Goal: Consume media (video, audio)

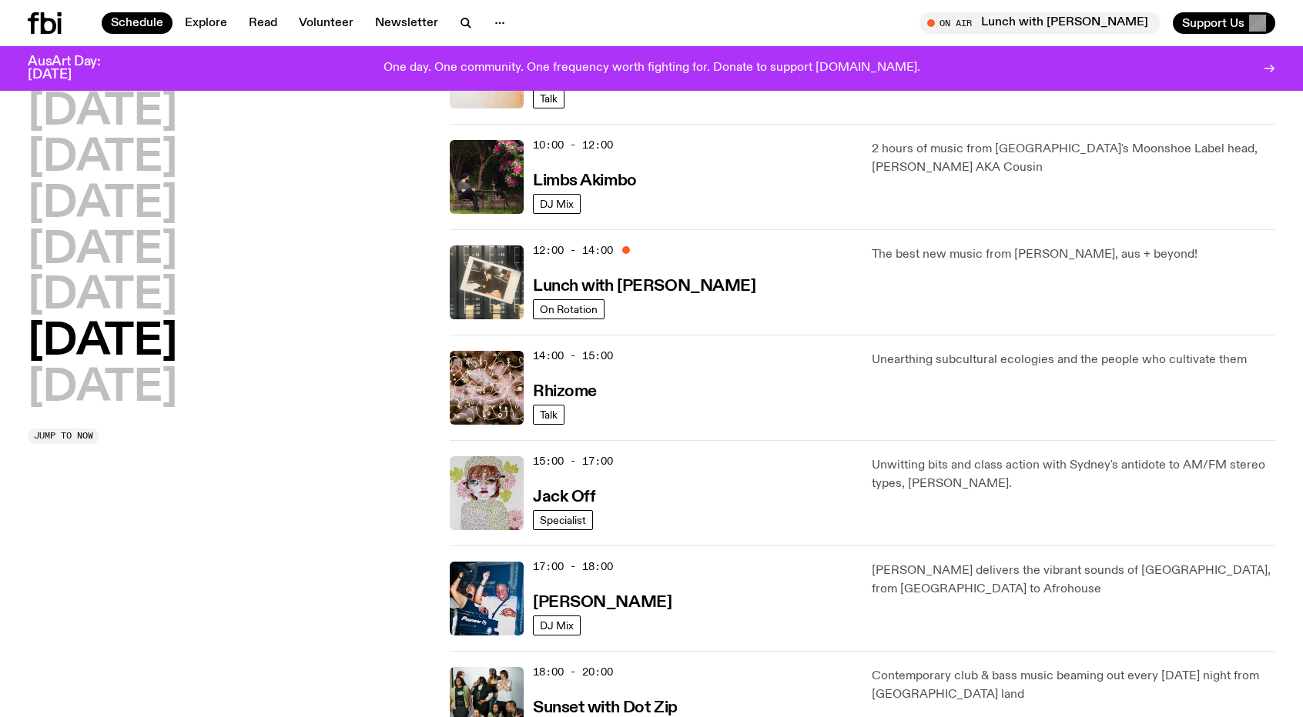
scroll to position [429, 0]
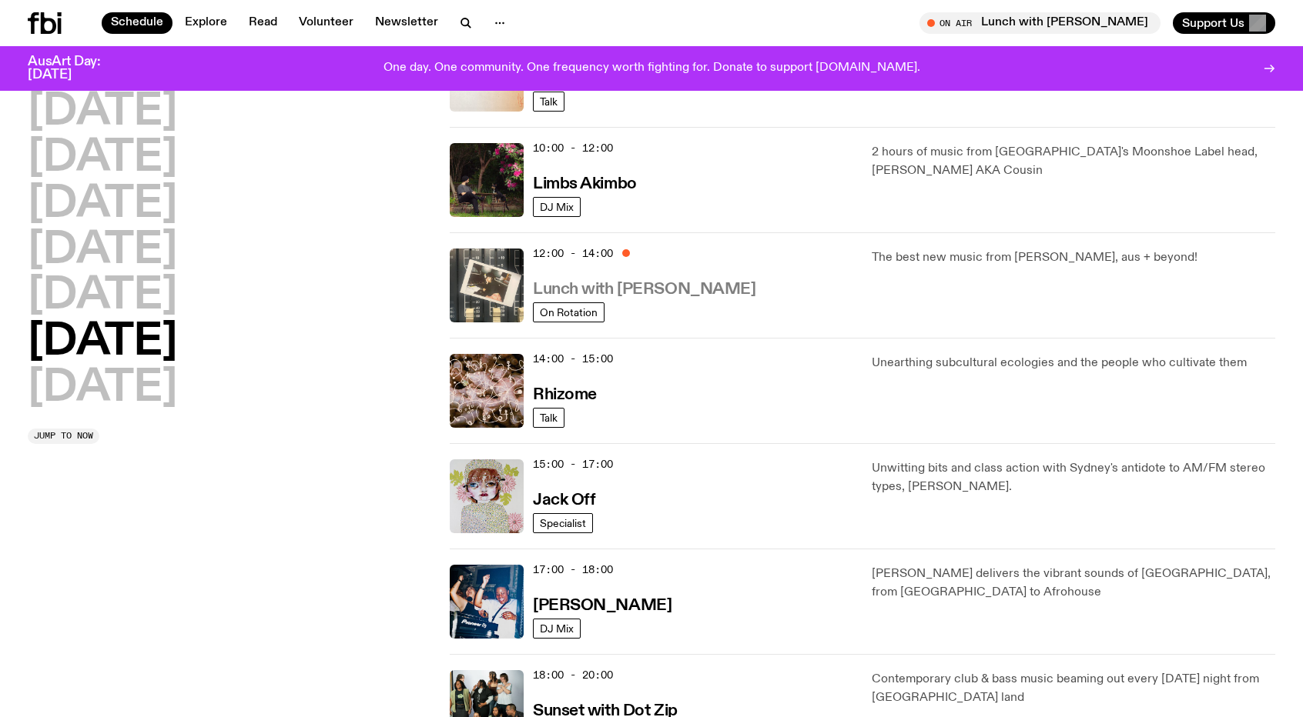
click at [582, 289] on h3 "Lunch with [PERSON_NAME]" at bounding box center [644, 290] width 222 height 16
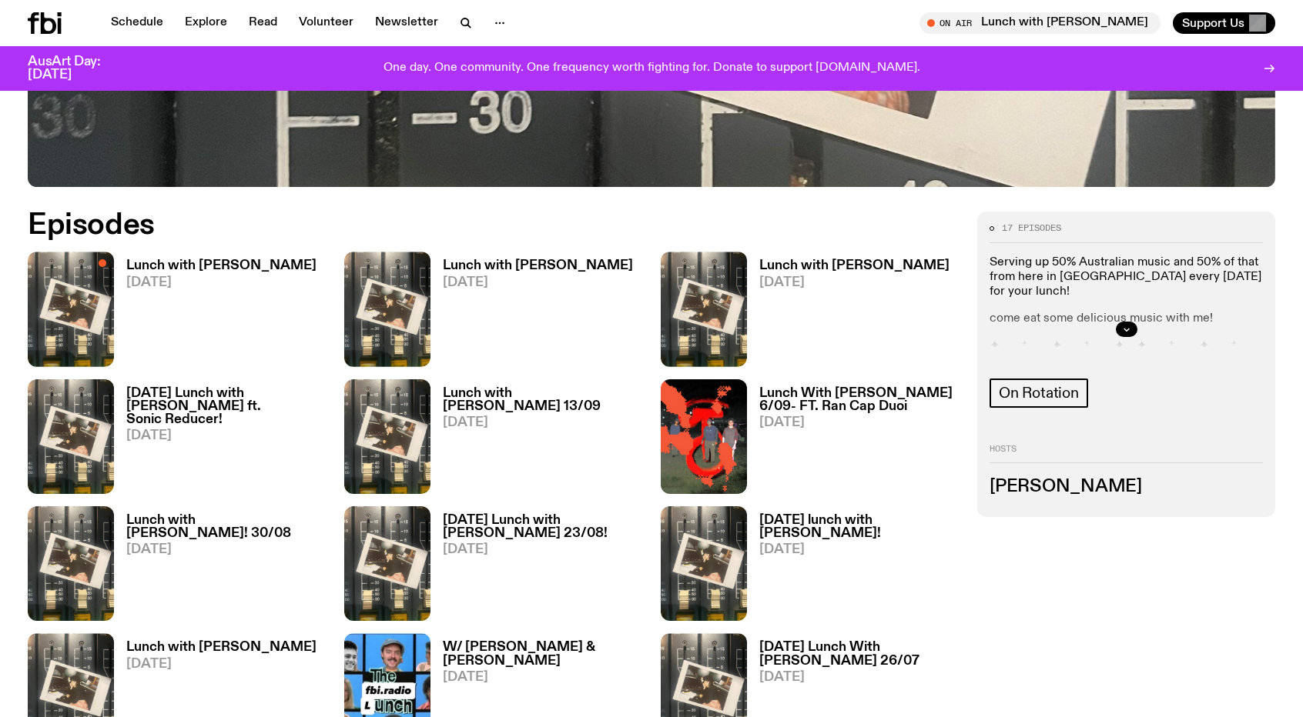
scroll to position [735, 0]
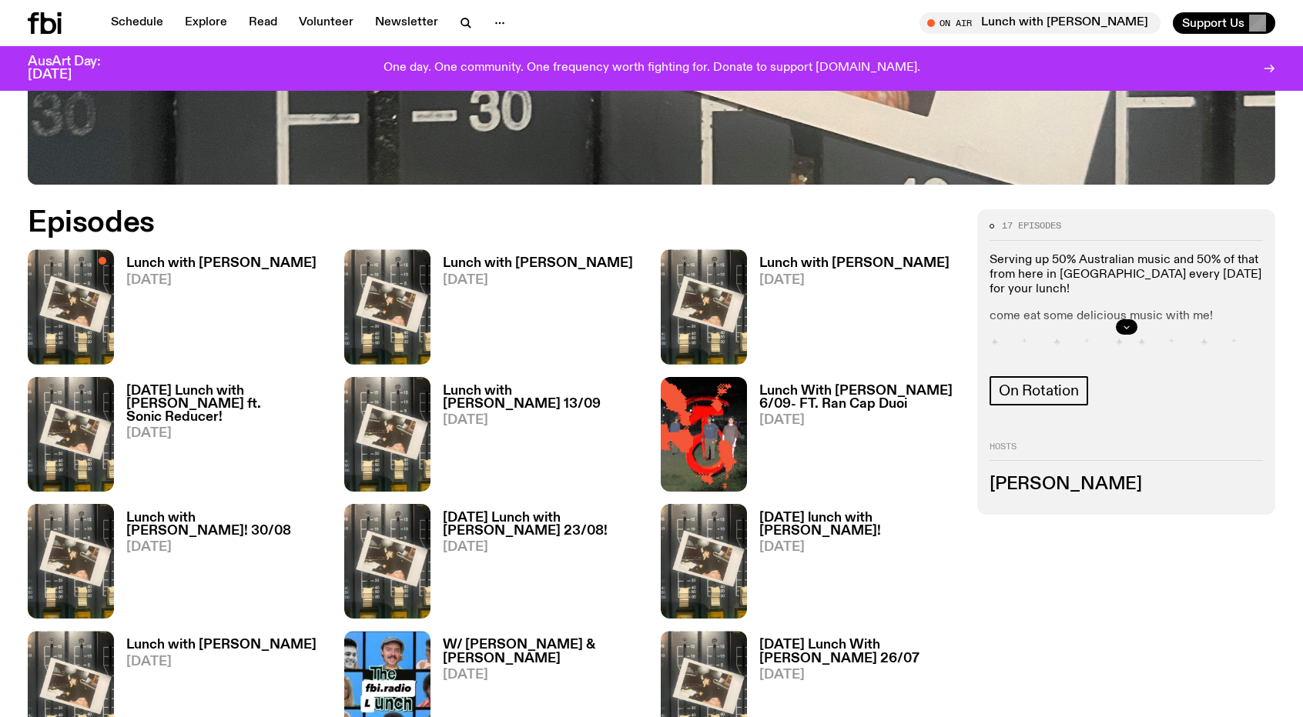
click at [1119, 327] on button "button" at bounding box center [1126, 326] width 22 height 15
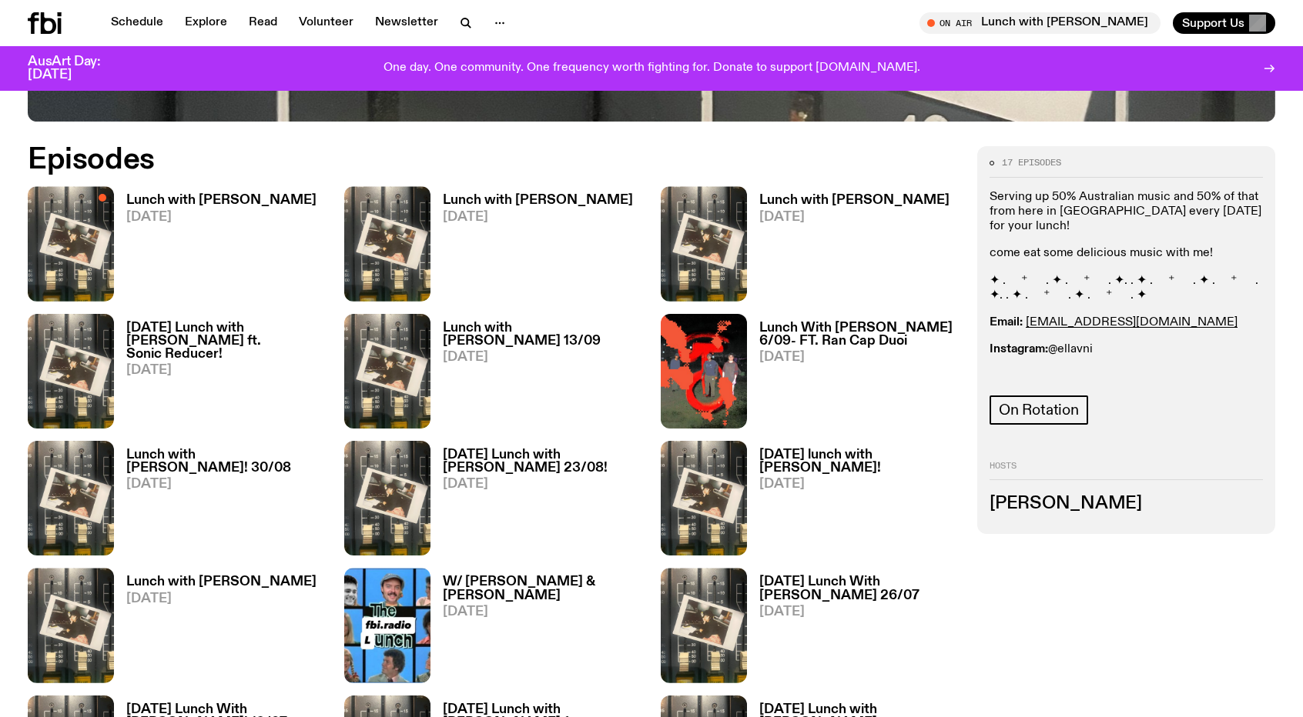
scroll to position [799, 0]
click at [212, 202] on h3 "Lunch with [PERSON_NAME]" at bounding box center [221, 199] width 190 height 13
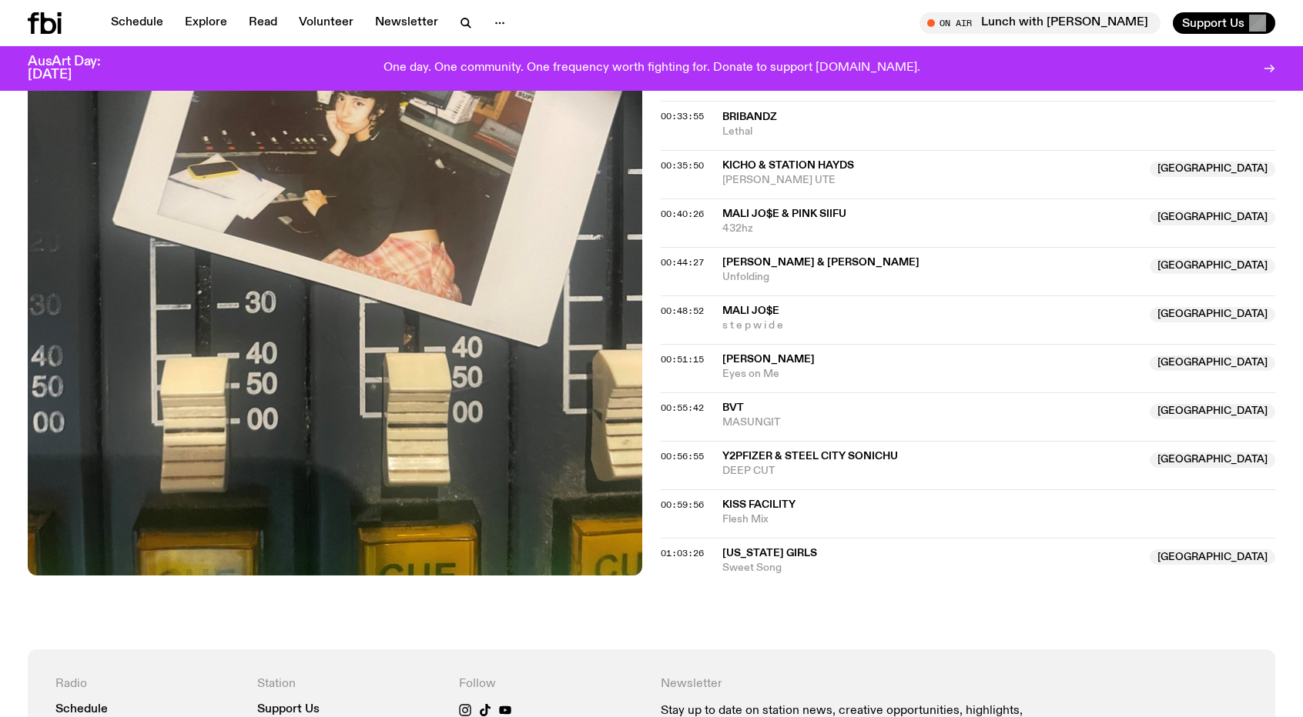
scroll to position [1038, 0]
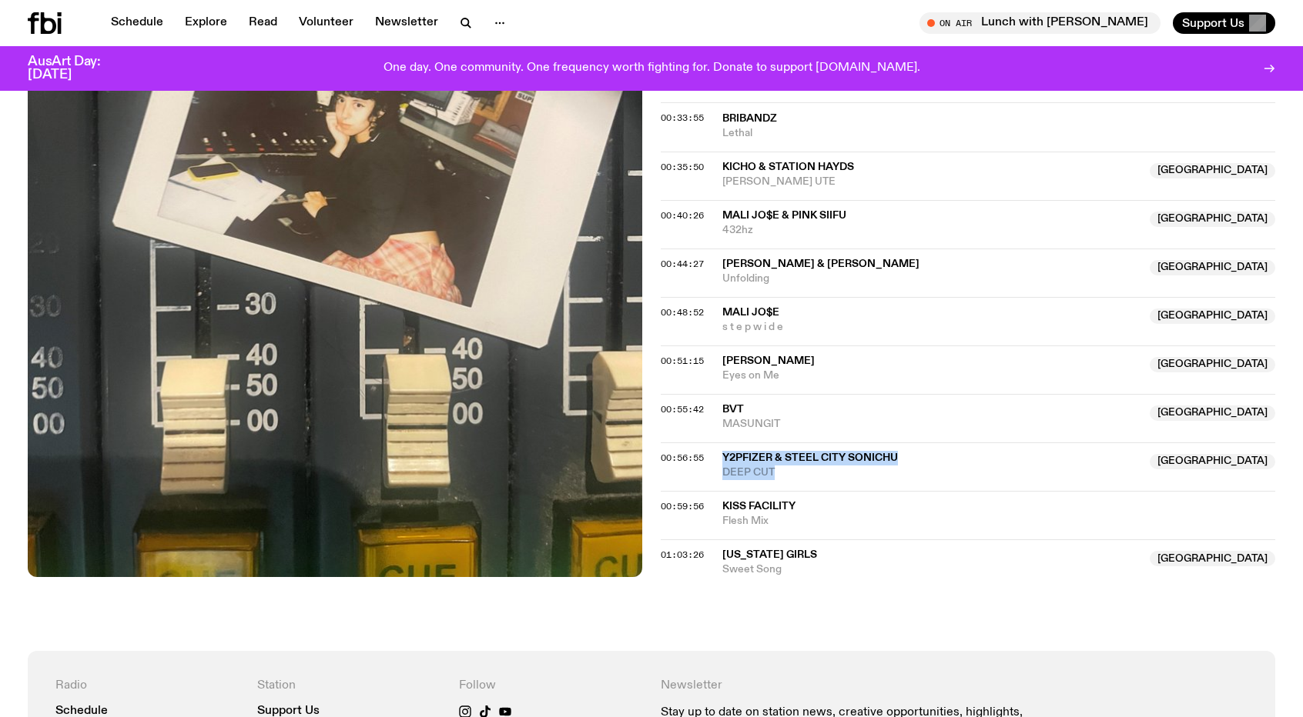
drag, startPoint x: 716, startPoint y: 433, endPoint x: 834, endPoint y: 464, distance: 122.5
click at [834, 464] on div "00:56:55 y2pfizer & Steel City Sonichu [GEOGRAPHIC_DATA] DEEP CUT [GEOGRAPHIC_D…" at bounding box center [968, 467] width 614 height 48
copy div "y2pfizer & Steel City Sonichu NSW DEEP CUT"
drag, startPoint x: 719, startPoint y: 384, endPoint x: 791, endPoint y: 406, distance: 74.8
click at [791, 406] on div "00:55:42 BVT NSW MASUNGIT [GEOGRAPHIC_DATA]" at bounding box center [968, 418] width 614 height 48
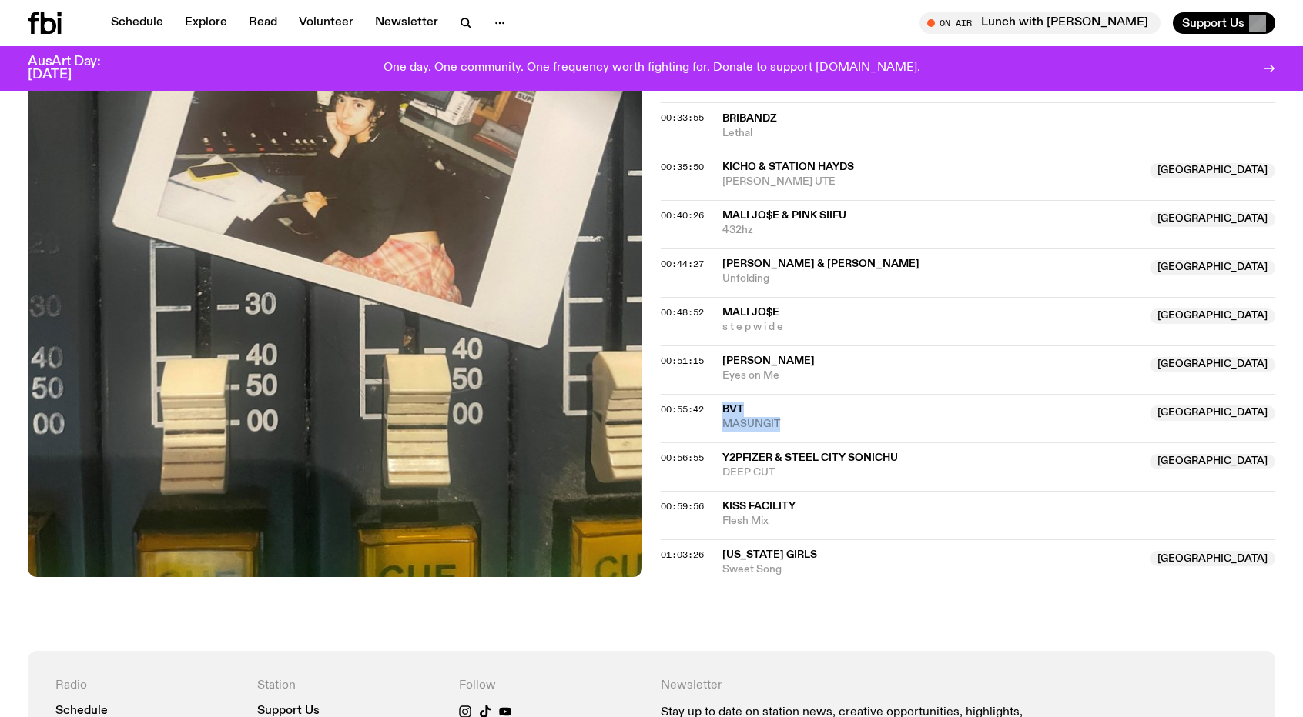
copy div "BVT NSW MASUNGIT"
drag, startPoint x: 794, startPoint y: 352, endPoint x: 714, endPoint y: 328, distance: 84.3
click at [714, 346] on div "00:51:15 [PERSON_NAME] NSW Eyes on Me [GEOGRAPHIC_DATA]" at bounding box center [968, 370] width 614 height 48
copy div "[PERSON_NAME] NSW Eyes on Me"
drag, startPoint x: 791, startPoint y: 305, endPoint x: 725, endPoint y: 291, distance: 67.6
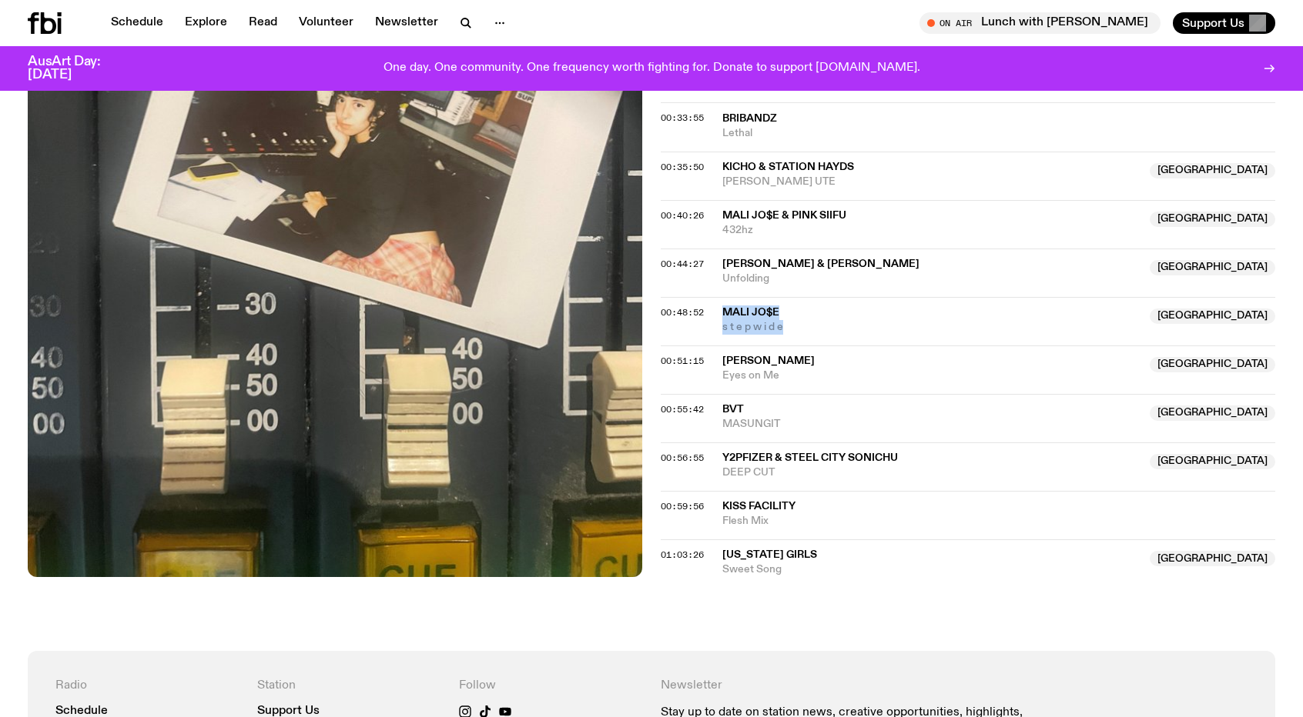
click at [725, 306] on div "MALI JO$E Australia s t e p w i d e" at bounding box center [931, 320] width 418 height 29
copy div "MALI JO$E Australia s t e p w i d e"
